Goal: Check status: Check status

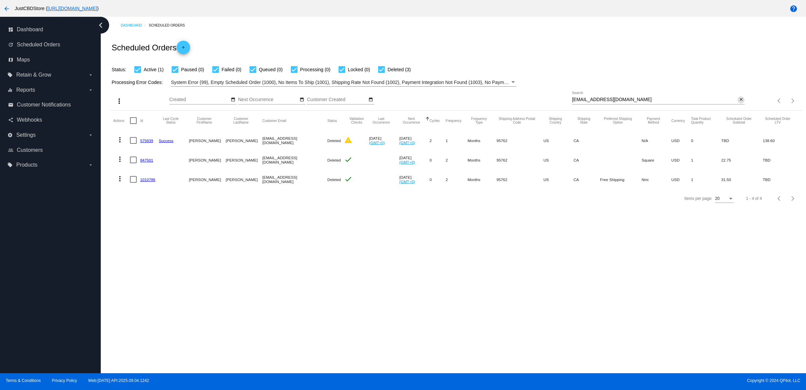
click at [739, 102] on mat-icon "close" at bounding box center [740, 99] width 5 height 5
click at [739, 106] on mat-icon "search" at bounding box center [740, 101] width 8 height 10
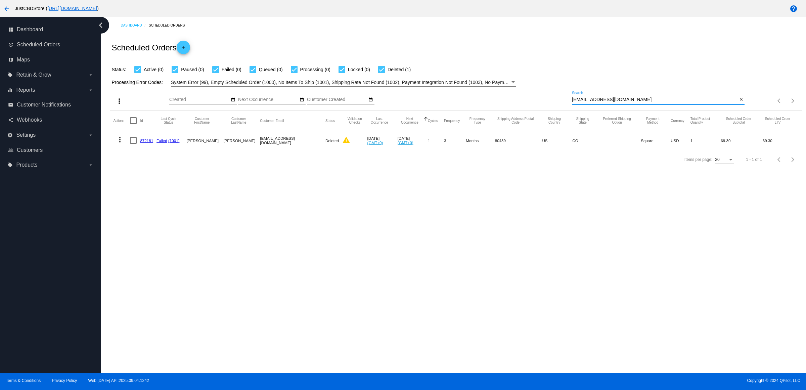
type input "[EMAIL_ADDRESS][DOMAIN_NAME]"
click at [153, 143] on link "872181" at bounding box center [146, 140] width 13 height 4
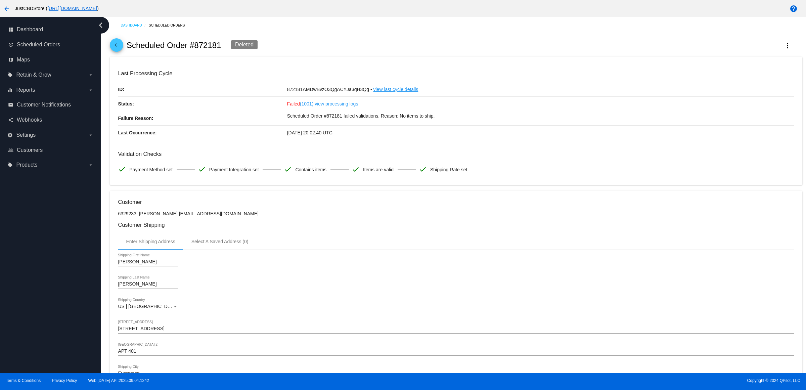
click at [121, 49] on mat-icon "arrow_back" at bounding box center [116, 47] width 8 height 8
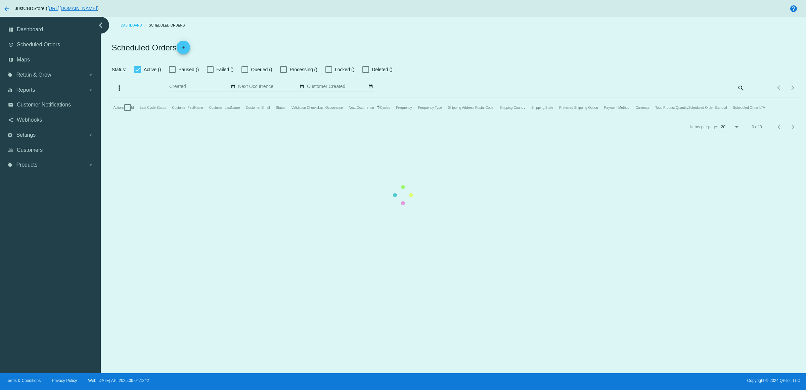
checkbox input "true"
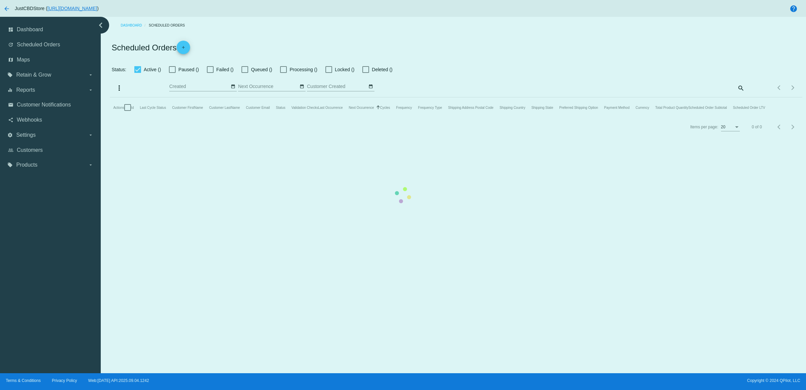
checkbox input "true"
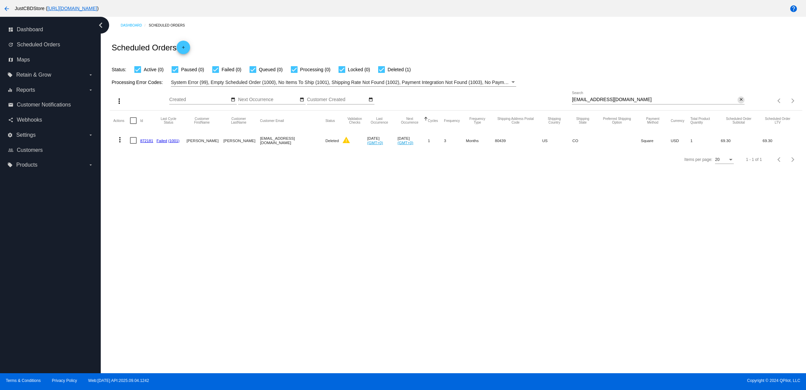
click at [739, 102] on mat-icon "close" at bounding box center [740, 99] width 5 height 5
click at [739, 106] on mat-icon "search" at bounding box center [740, 101] width 8 height 10
click at [739, 102] on input "Search" at bounding box center [658, 99] width 173 height 5
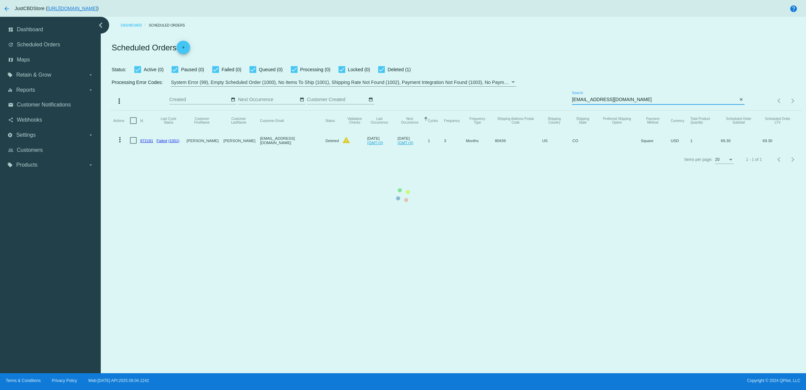
type input "[EMAIL_ADDRESS][DOMAIN_NAME]"
